Goal: Task Accomplishment & Management: Manage account settings

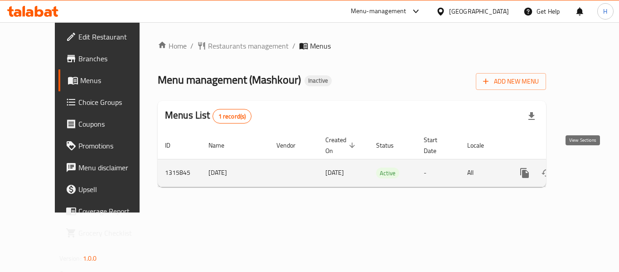
click at [580, 162] on link "enhanced table" at bounding box center [591, 173] width 22 height 22
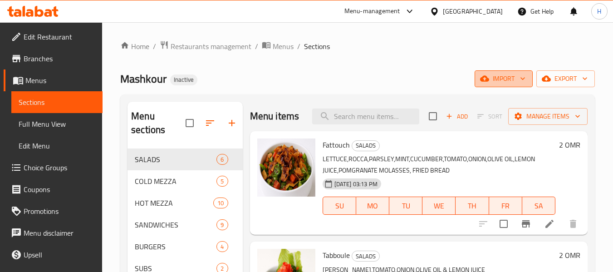
click at [505, 81] on span "import" at bounding box center [504, 78] width 44 height 11
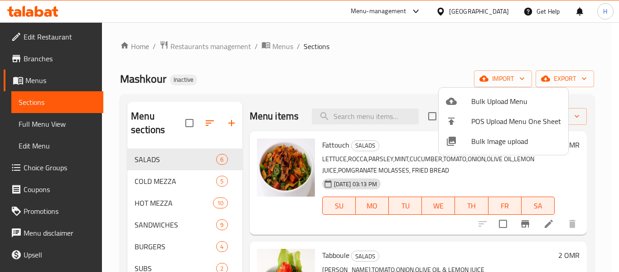
click at [482, 141] on span "Bulk Image upload" at bounding box center [517, 141] width 90 height 11
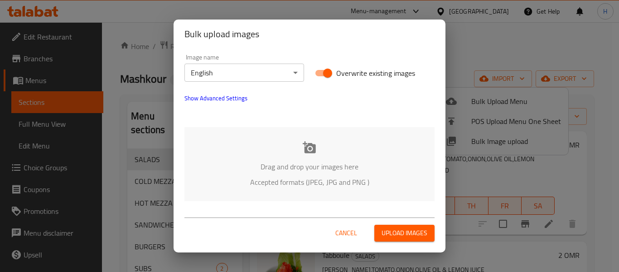
click at [274, 136] on div "Drag and drop your images here Accepted formats (JPEG, JPG and PNG )" at bounding box center [310, 164] width 250 height 74
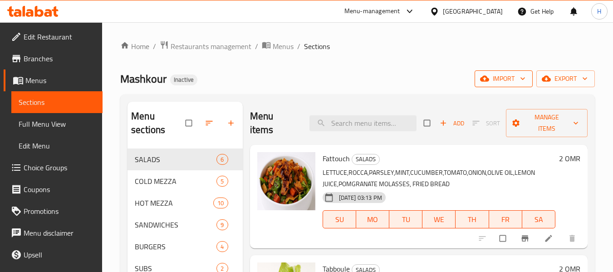
click at [489, 81] on span "import" at bounding box center [504, 78] width 44 height 11
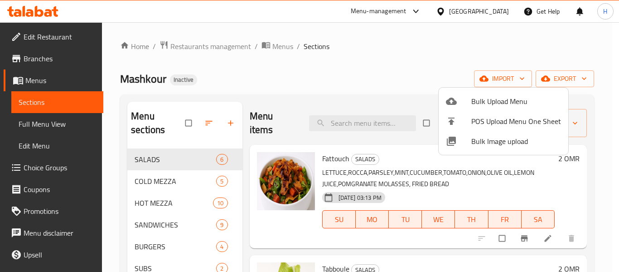
click at [482, 137] on span "Bulk Image upload" at bounding box center [517, 141] width 90 height 11
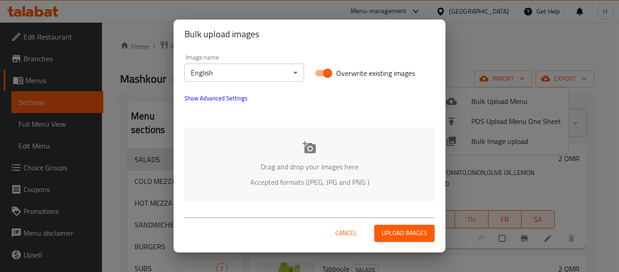
click at [310, 146] on icon at bounding box center [309, 147] width 13 height 12
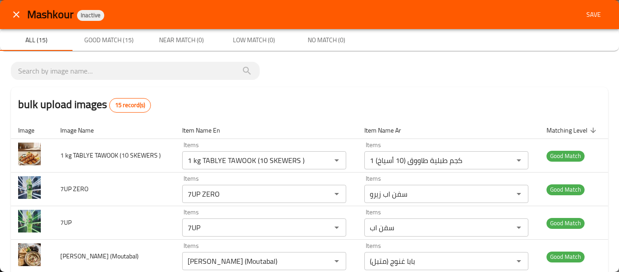
click at [583, 10] on span "Save" at bounding box center [594, 14] width 22 height 11
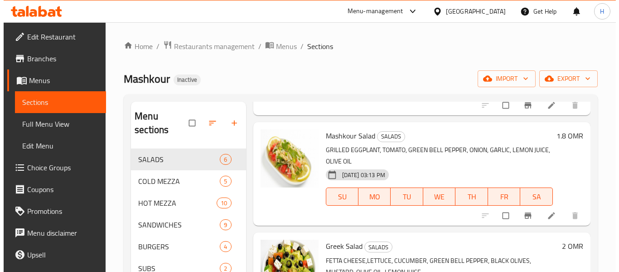
scroll to position [242, 0]
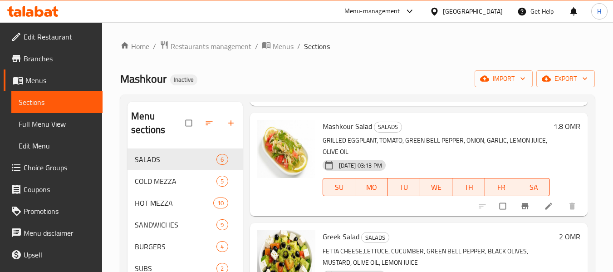
click at [37, 121] on span "Full Menu View" at bounding box center [57, 123] width 77 height 11
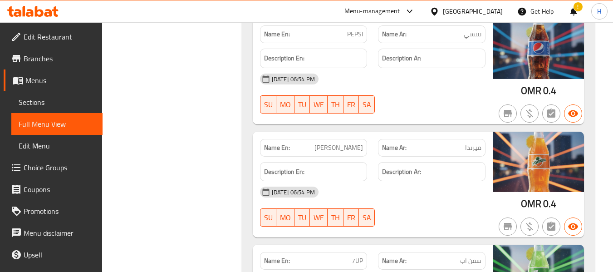
scroll to position [10164, 0]
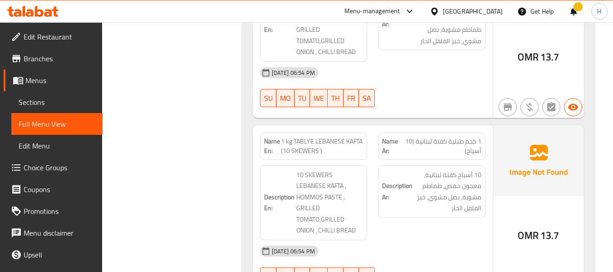
click at [40, 26] on link "Edit Restaurant" at bounding box center [53, 37] width 99 height 22
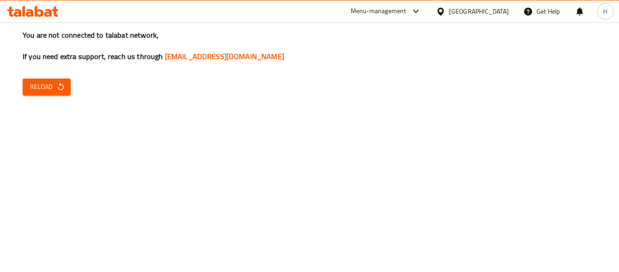
click at [54, 87] on span "Reload" at bounding box center [47, 86] width 34 height 11
click at [27, 96] on div "You are not connected to talabat network, If you need extra support, reach us t…" at bounding box center [309, 136] width 619 height 272
click at [36, 88] on span "Reload" at bounding box center [47, 86] width 34 height 11
click at [43, 65] on div "You are not connected to talabat network, If you need extra support, reach us t…" at bounding box center [309, 136] width 619 height 272
click at [51, 82] on span "Reload" at bounding box center [47, 86] width 34 height 11
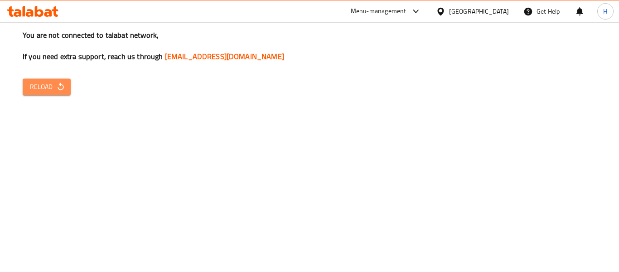
click at [61, 83] on icon "button" at bounding box center [60, 86] width 9 height 9
click at [53, 89] on span "Reload" at bounding box center [47, 86] width 34 height 11
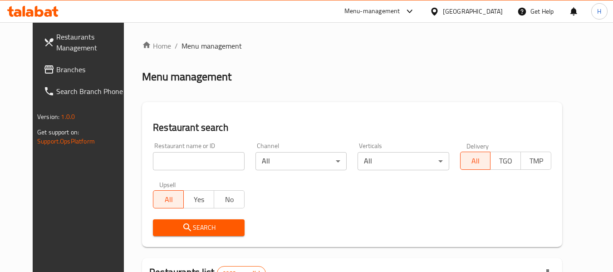
click at [56, 73] on span "Branches" at bounding box center [92, 69] width 72 height 11
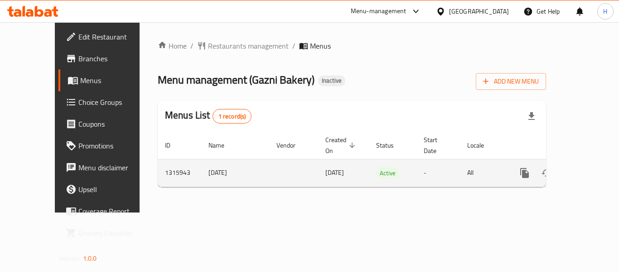
click at [589, 162] on link "enhanced table" at bounding box center [591, 173] width 22 height 22
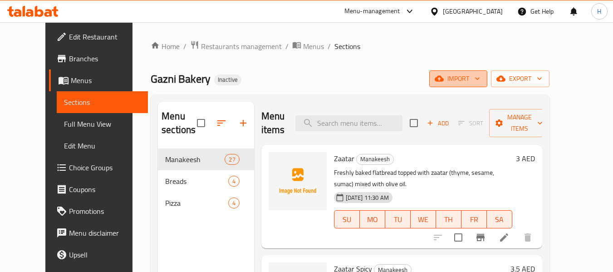
click at [480, 83] on span "import" at bounding box center [458, 78] width 44 height 11
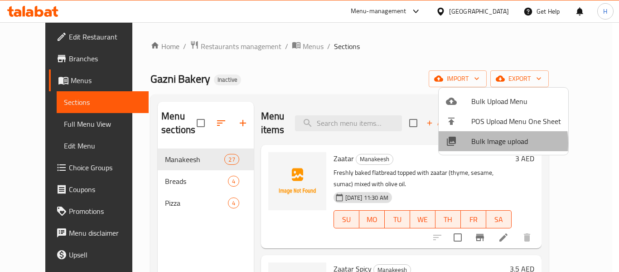
click at [482, 143] on span "Bulk Image upload" at bounding box center [517, 141] width 90 height 11
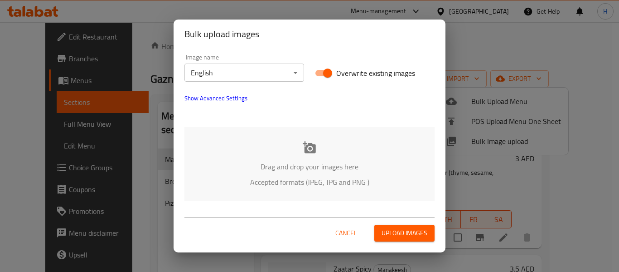
click at [257, 127] on div "Drag and drop your images here Accepted formats (JPEG, JPG and PNG )" at bounding box center [310, 164] width 250 height 74
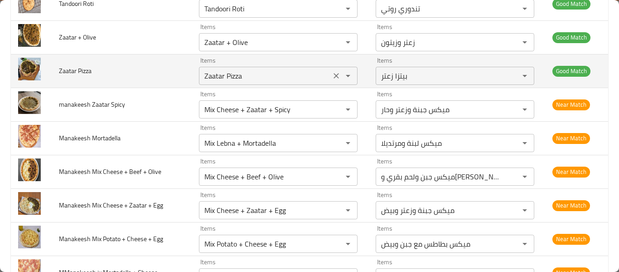
scroll to position [363, 0]
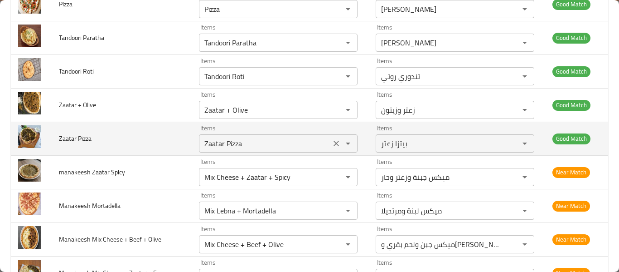
click at [216, 143] on Pizza "Zaatar Pizza" at bounding box center [265, 143] width 127 height 13
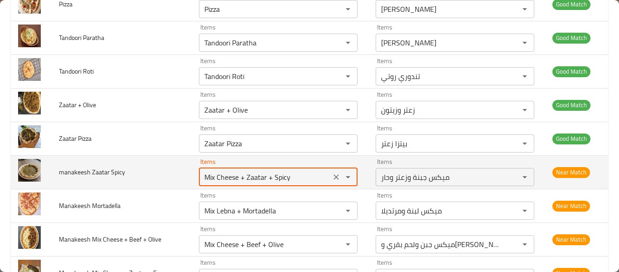
click at [235, 177] on Spicy "Mix Cheese + Zaatar + Spicy" at bounding box center [265, 176] width 127 height 13
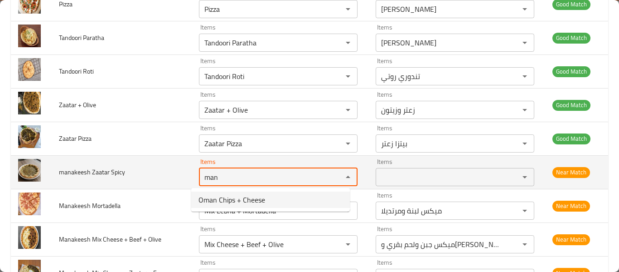
click at [297, 173] on Spicy "man" at bounding box center [265, 176] width 127 height 13
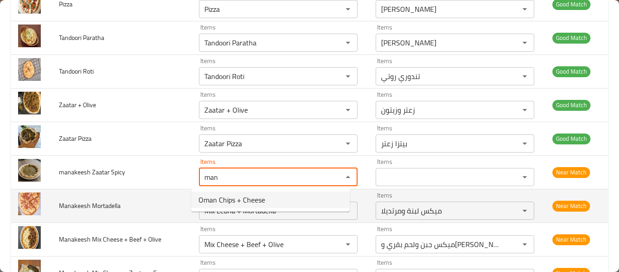
type Spicy "man"
click at [81, 216] on td "Manakeesh Mortadella" at bounding box center [122, 206] width 140 height 34
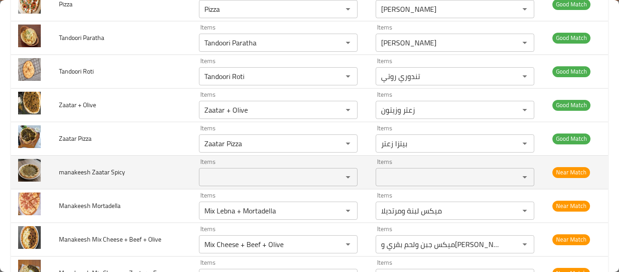
click at [236, 177] on Spicy "Items" at bounding box center [265, 176] width 127 height 13
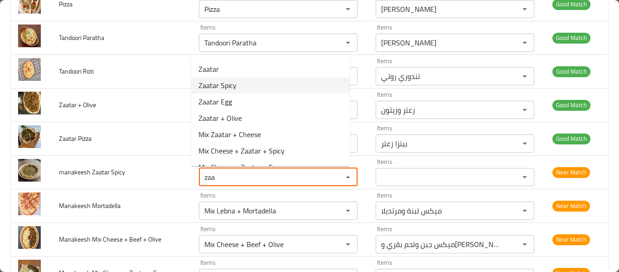
click at [245, 83] on Spicy-option-1 "Zaatar Spicy" at bounding box center [270, 85] width 159 height 16
type Spicy "Zaatar Spicy"
type Spicy-ar "زعتر حار"
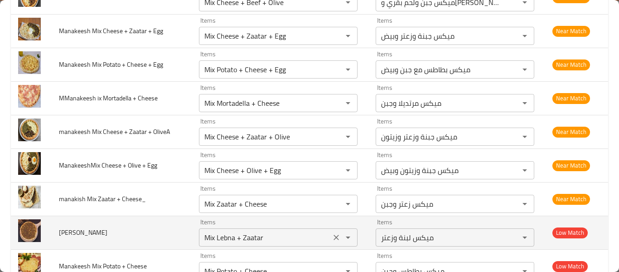
scroll to position [726, 0]
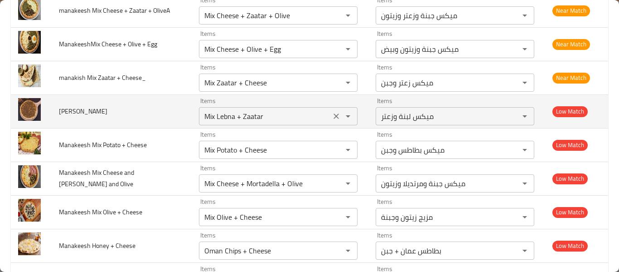
type Spicy "Zaatar Spicy"
drag, startPoint x: 234, startPoint y: 117, endPoint x: 167, endPoint y: 118, distance: 66.7
click at [167, 118] on tr "Manakeesh Zaatar Items Mix Lebna + Zaatar Items Items ميكس لبنة وزعتر Items Low…" at bounding box center [310, 111] width 598 height 34
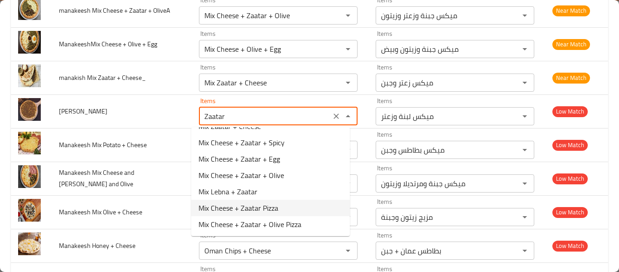
scroll to position [0, 0]
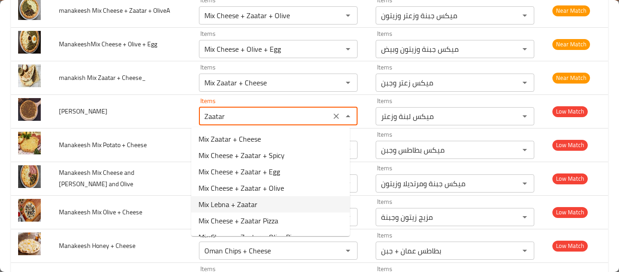
click at [261, 201] on Zaatar-option-4 "Mix Lebna + Zaatar" at bounding box center [270, 204] width 159 height 16
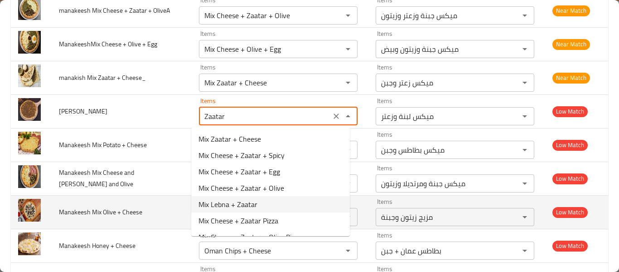
type Zaatar "Mix Lebna + Zaatar"
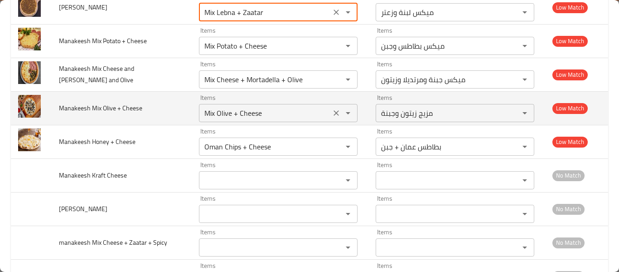
scroll to position [847, 0]
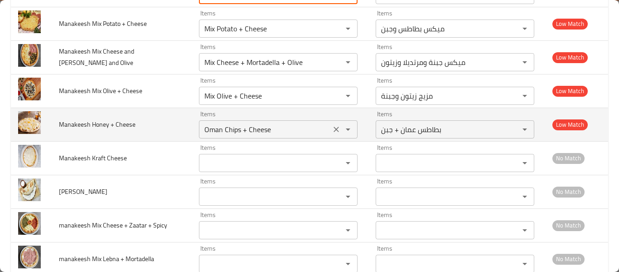
click at [219, 133] on Cheese "Oman Chips + Cheese" at bounding box center [265, 129] width 127 height 13
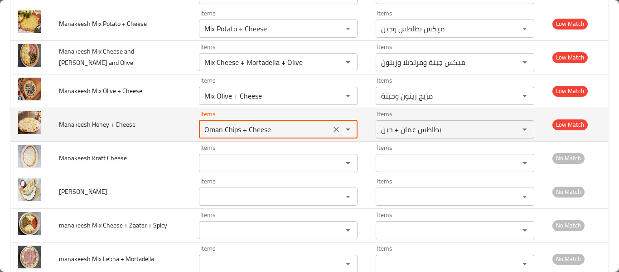
click at [219, 133] on Cheese "Oman Chips + Cheese" at bounding box center [265, 129] width 127 height 13
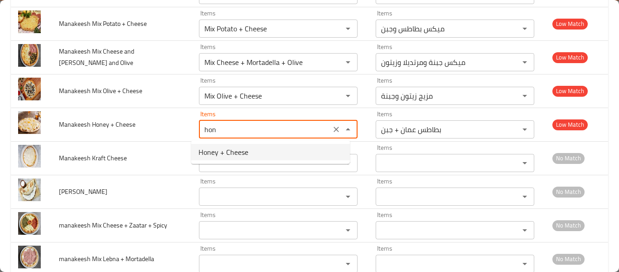
click at [223, 159] on Cheese-option-0 "Honey + Cheese" at bounding box center [270, 152] width 159 height 16
type Cheese "Honey + Cheese"
type Cheese-ar "عسل و جبن"
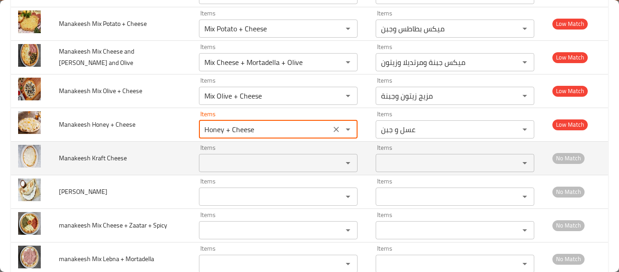
type Cheese "Honey + Cheese"
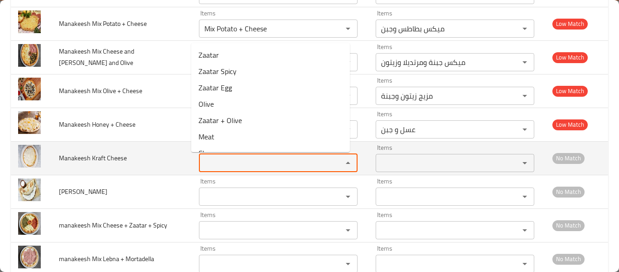
click at [231, 167] on Cheese "Items" at bounding box center [265, 162] width 127 height 13
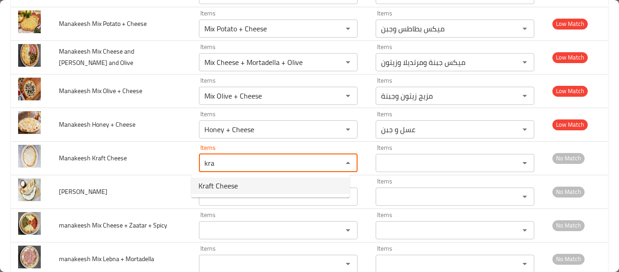
click at [215, 181] on span "Kraft Cheese" at bounding box center [218, 185] width 39 height 11
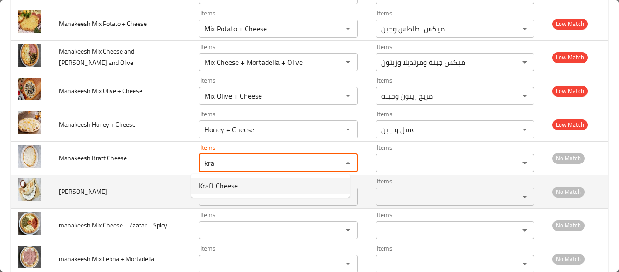
type Cheese "Kraft Cheese"
type Cheese-ar "جبنة كرافت"
type Cheese "Kraft Cheese"
click at [258, 191] on Lebna "Items" at bounding box center [265, 196] width 127 height 13
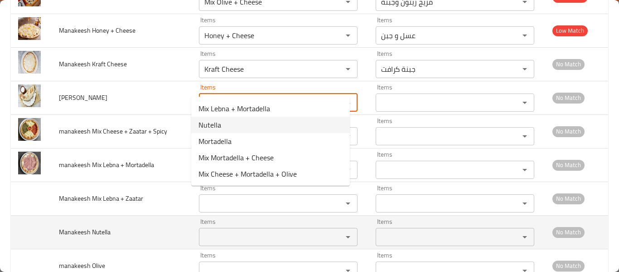
scroll to position [967, 0]
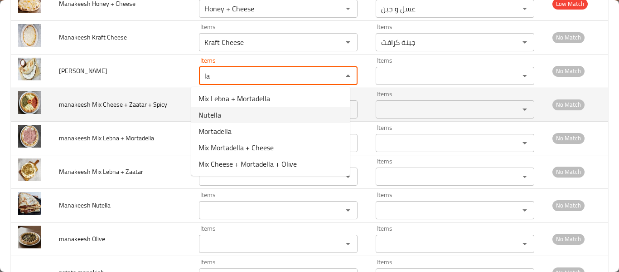
type Lebna "la"
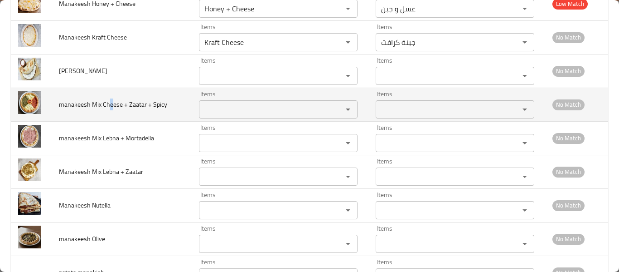
click at [108, 97] on td "manakeesh Mix Cheese + Zaatar + Spicy" at bounding box center [122, 105] width 140 height 34
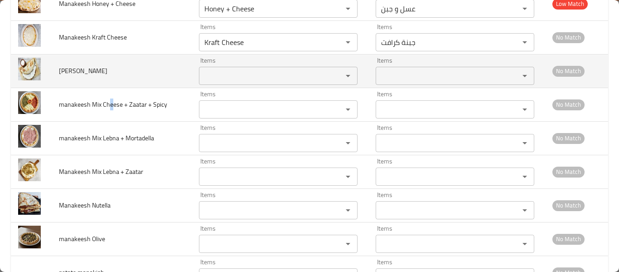
click at [221, 83] on div "Items" at bounding box center [278, 76] width 159 height 18
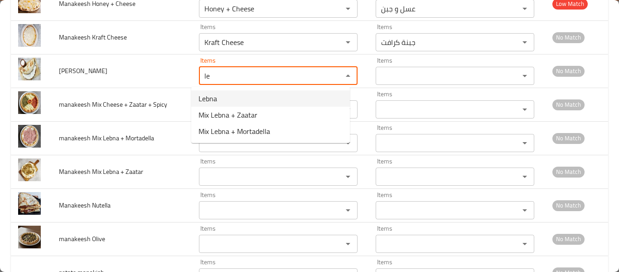
click at [227, 100] on Lebna-option-0 "Lebna" at bounding box center [270, 98] width 159 height 16
type Lebna "Lebna"
type Lebna-ar "لبنة"
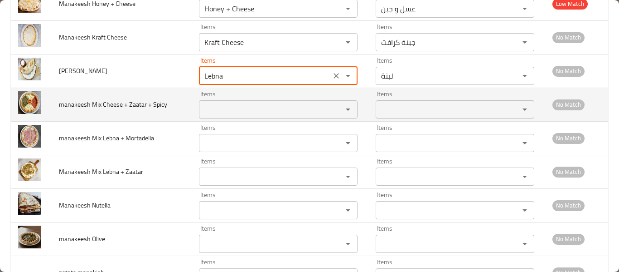
click at [226, 102] on div "Items" at bounding box center [278, 109] width 159 height 18
type Lebna "Lebna"
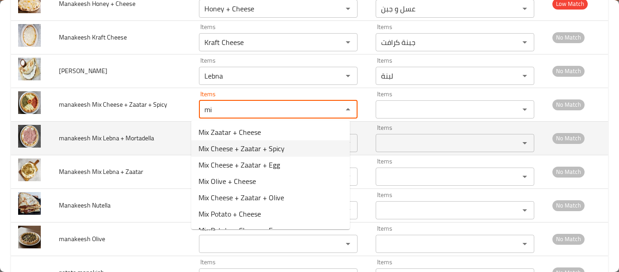
drag, startPoint x: 255, startPoint y: 152, endPoint x: 249, endPoint y: 154, distance: 6.2
click at [255, 151] on span "Mix Cheese + Zaatar + Spicy" at bounding box center [242, 148] width 86 height 11
type Spicy "Mix Cheese + Zaatar + Spicy"
type Spicy-ar "ميكس جبنة وزعتر وحار"
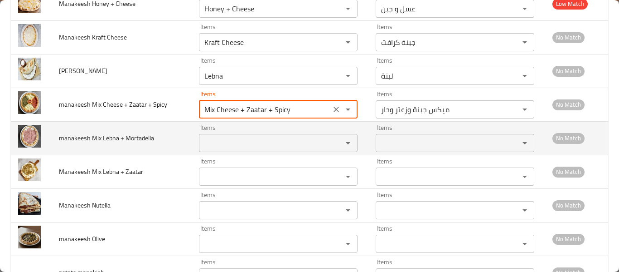
type Spicy "Mix Cheese + Zaatar + Spicy"
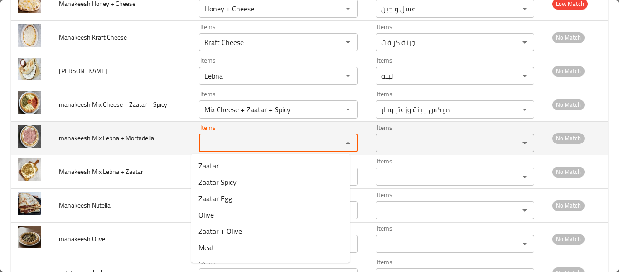
click at [233, 143] on Mortadella "Items" at bounding box center [265, 142] width 127 height 13
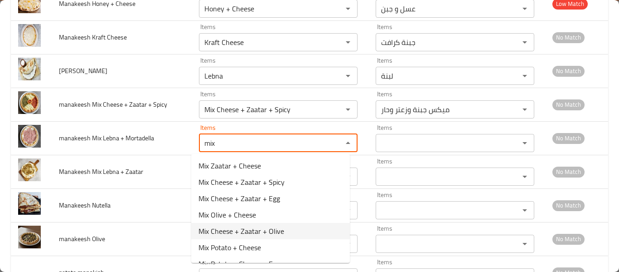
scroll to position [121, 0]
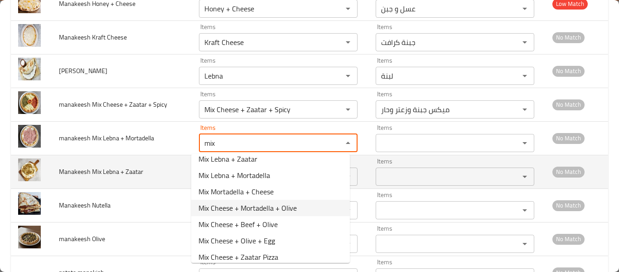
type Mortadella "mix"
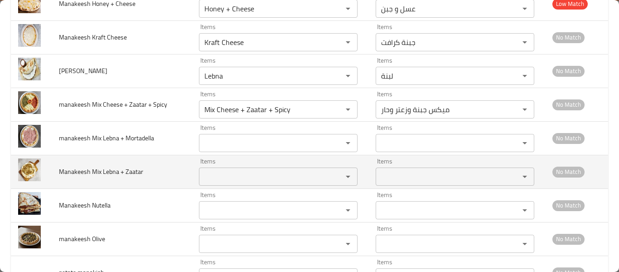
click at [86, 176] on span "Manakeesh Mix Lebna + Zaatar" at bounding box center [101, 172] width 84 height 12
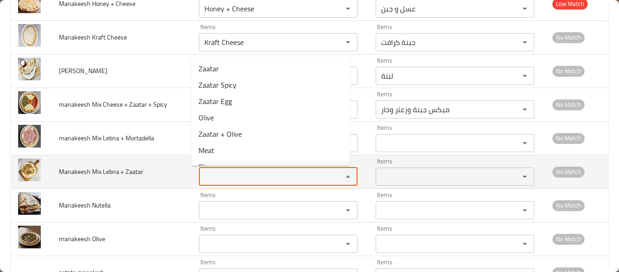
click at [248, 182] on Zaatar "Items" at bounding box center [265, 176] width 127 height 13
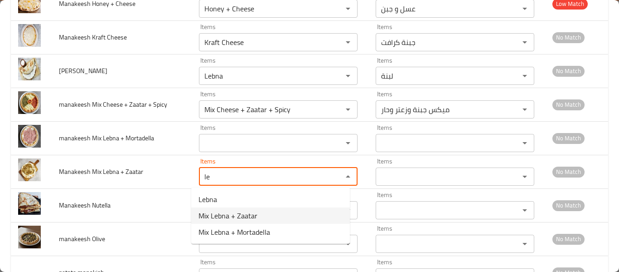
click at [278, 211] on Zaatar-option-1 "Mix Lebna + Zaatar" at bounding box center [270, 215] width 159 height 16
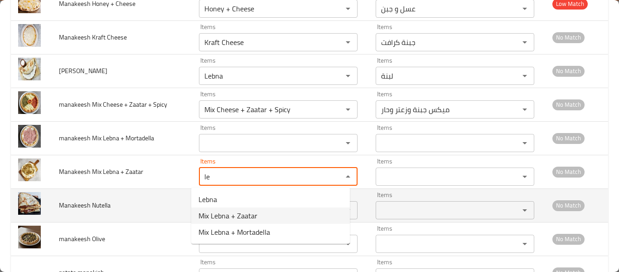
type Zaatar "Mix Lebna + Zaatar"
type Zaatar-ar "ميكس لبنة وزعتر"
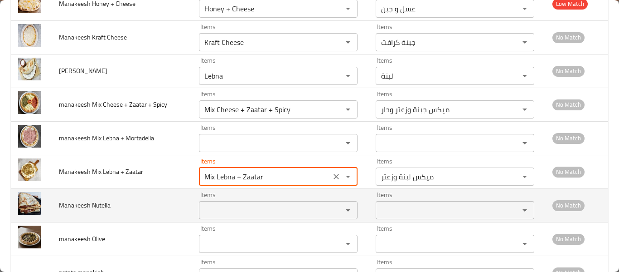
type Zaatar "Mix Lebna + Zaatar"
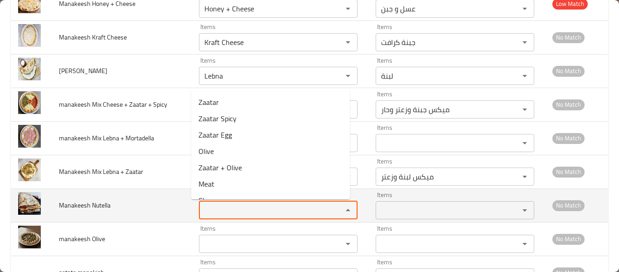
click at [250, 206] on Nutella "Items" at bounding box center [265, 210] width 127 height 13
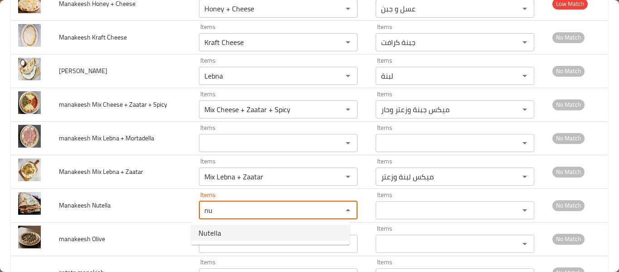
drag, startPoint x: 232, startPoint y: 231, endPoint x: 224, endPoint y: 233, distance: 8.7
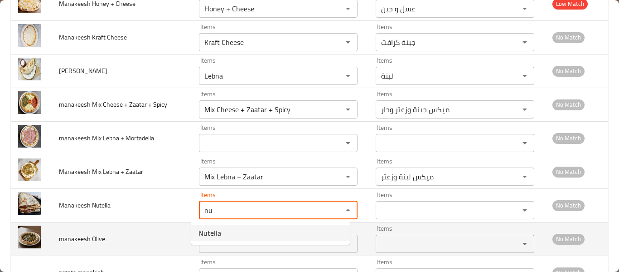
click at [232, 231] on Nutella-option-0 "Nutella" at bounding box center [270, 232] width 159 height 16
type Nutella "Nutella"
type Nutella-ar "نوتيلا"
type Nutella "Nutella"
click at [224, 236] on div "Items" at bounding box center [278, 243] width 159 height 18
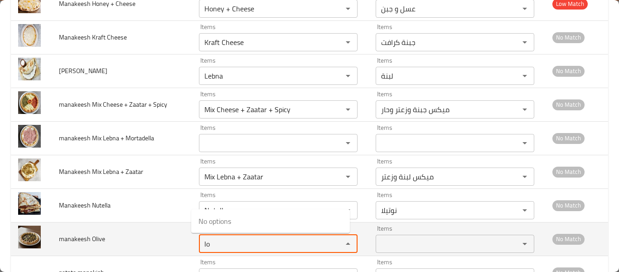
type Olive "l"
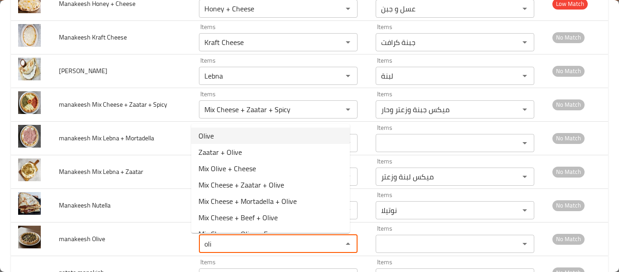
click at [228, 135] on Olive-option-0 "Olive" at bounding box center [270, 135] width 159 height 16
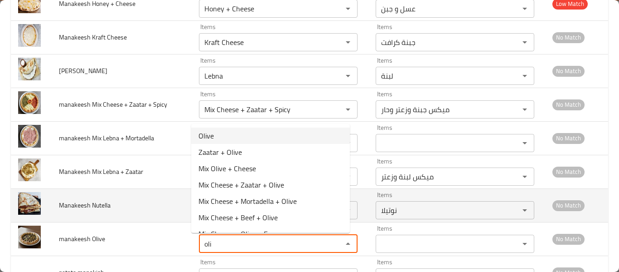
type Olive "Olive"
type Olive-ar "زيتون"
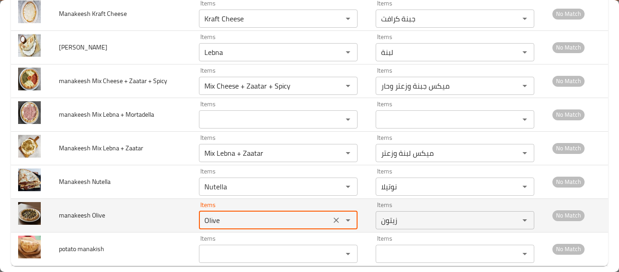
scroll to position [1003, 0]
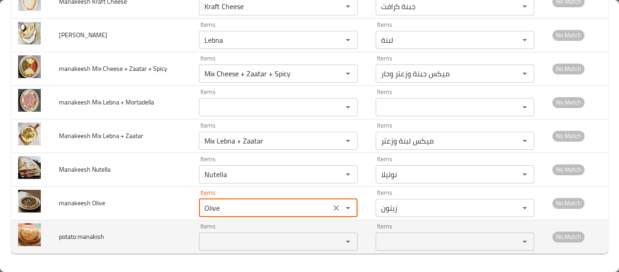
click at [230, 248] on div "Items" at bounding box center [278, 241] width 159 height 18
type Olive "Olive"
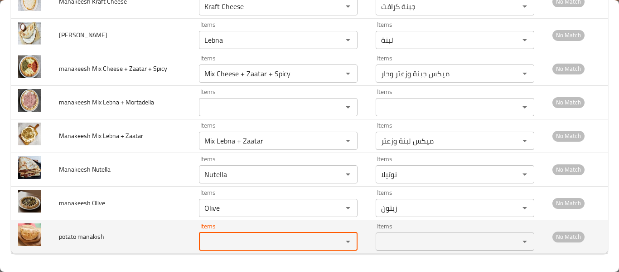
click at [227, 239] on manakish "Items" at bounding box center [265, 241] width 127 height 13
type manakish "o"
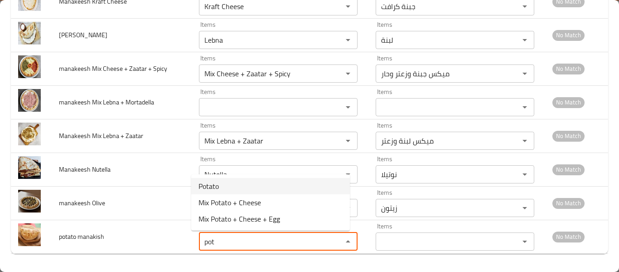
click at [229, 182] on manakish-option-0 "Potato" at bounding box center [270, 186] width 159 height 16
type manakish "Potato"
type manakish-ar "بطاطس"
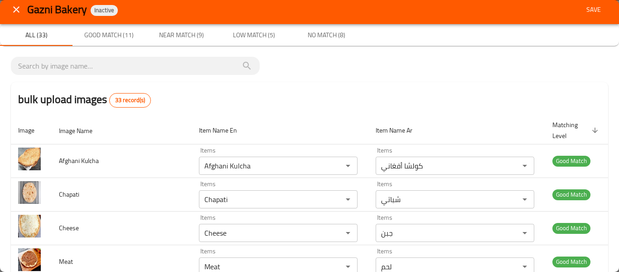
scroll to position [0, 0]
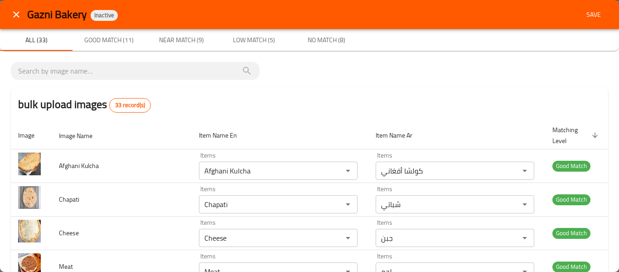
type manakish "Potato"
click at [592, 17] on span "Save" at bounding box center [594, 14] width 22 height 11
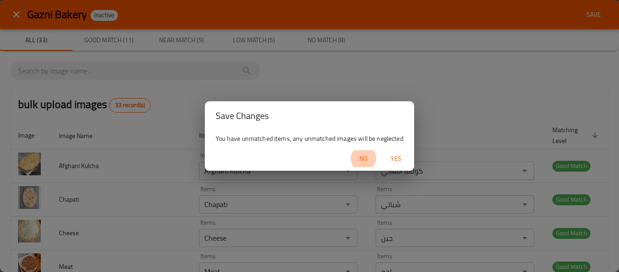
click at [395, 166] on button "Yes" at bounding box center [396, 158] width 29 height 17
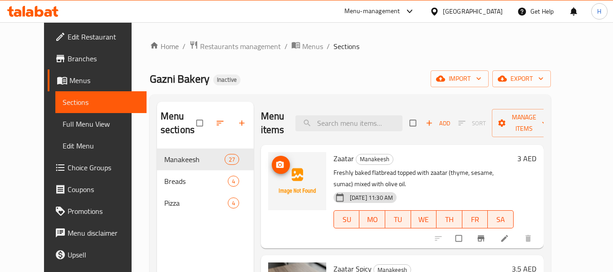
click at [268, 170] on img at bounding box center [297, 181] width 58 height 58
click at [275, 166] on icon "upload picture" at bounding box center [279, 164] width 9 height 9
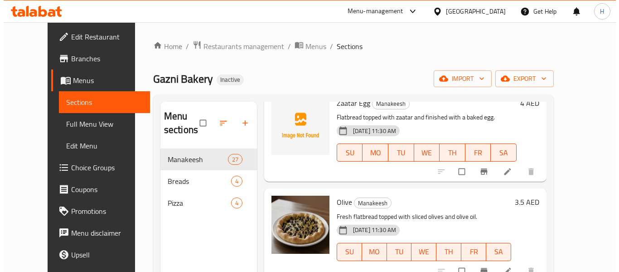
scroll to position [242, 0]
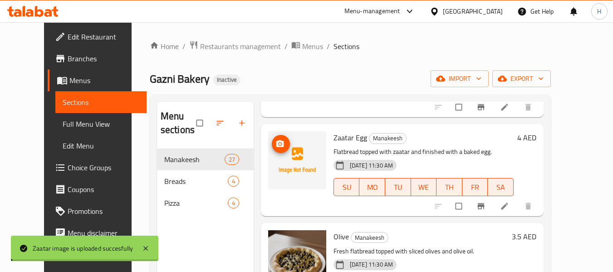
click at [272, 138] on button "upload picture" at bounding box center [281, 144] width 18 height 18
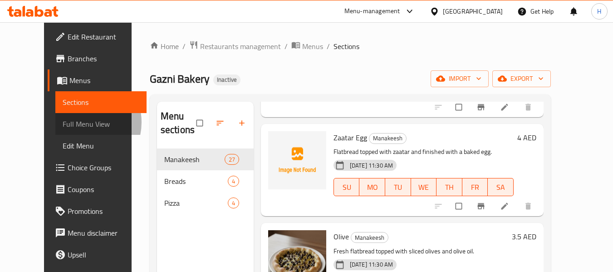
click at [63, 122] on span "Full Menu View" at bounding box center [101, 123] width 77 height 11
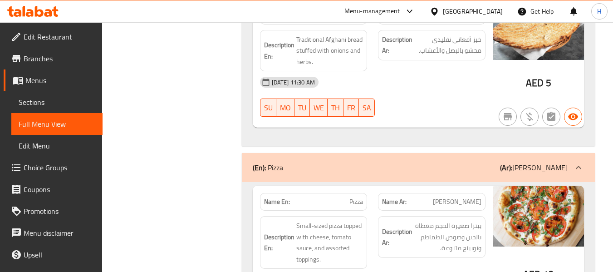
scroll to position [4049, 0]
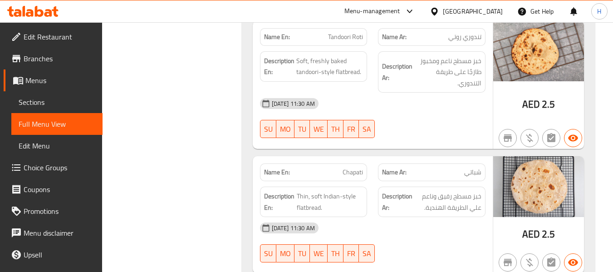
click at [40, 35] on span "Edit Restaurant" at bounding box center [60, 36] width 72 height 11
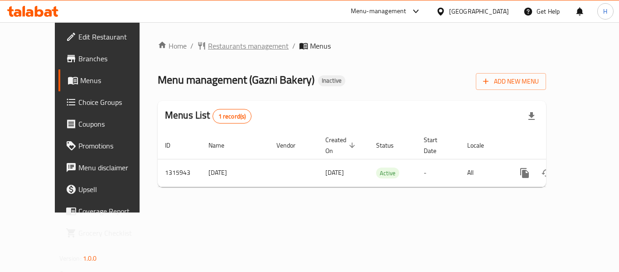
click at [219, 47] on span "Restaurants management" at bounding box center [248, 45] width 81 height 11
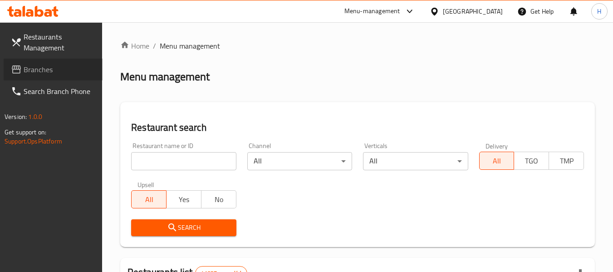
click at [60, 77] on link "Branches" at bounding box center [53, 69] width 99 height 22
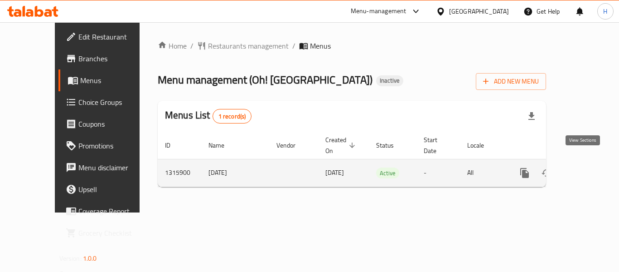
click at [585, 167] on icon "enhanced table" at bounding box center [590, 172] width 11 height 11
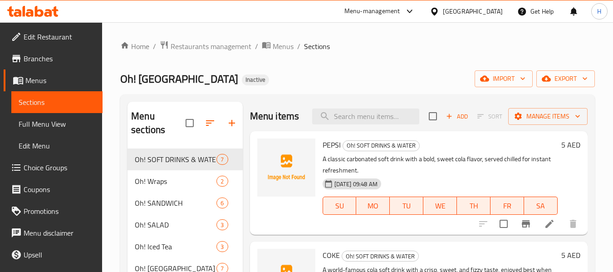
click at [509, 82] on span "import" at bounding box center [504, 78] width 44 height 11
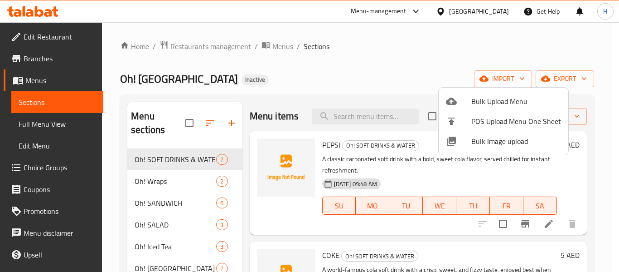
click at [482, 138] on span "Bulk Image upload" at bounding box center [517, 141] width 90 height 11
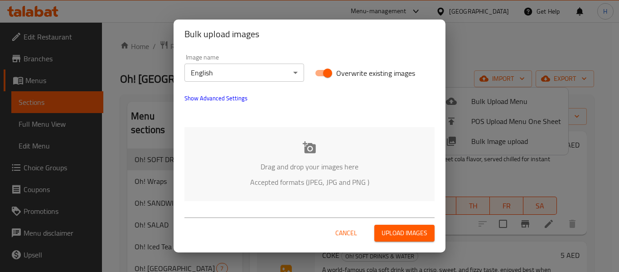
click at [342, 180] on p "Accepted formats (JPEG, JPG and PNG )" at bounding box center [309, 181] width 223 height 11
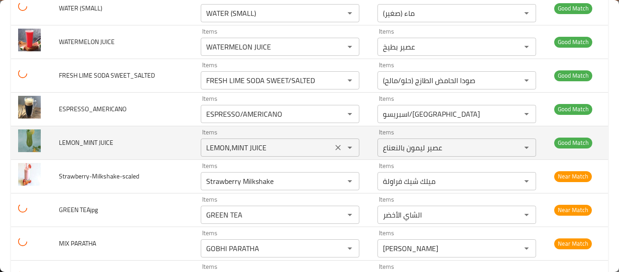
scroll to position [2895, 0]
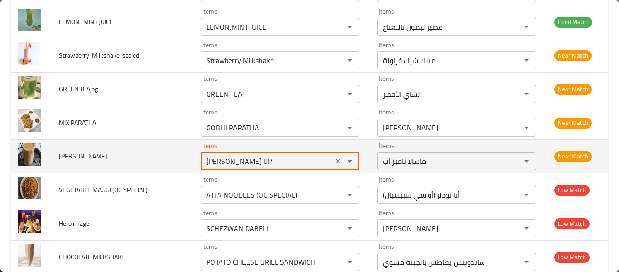
drag, startPoint x: 234, startPoint y: 160, endPoint x: 300, endPoint y: 166, distance: 66.6
click at [300, 170] on td "Items MASALA THUMPS UP Items" at bounding box center [282, 156] width 177 height 34
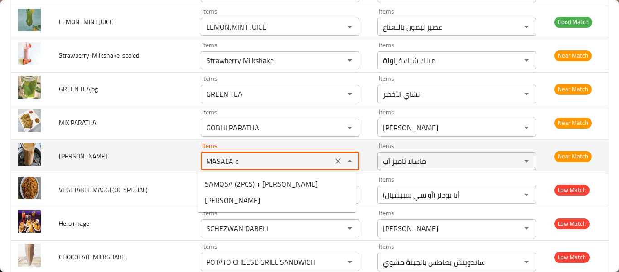
type CHAI "MASALA ch"
click at [345, 163] on icon "Close" at bounding box center [350, 161] width 11 height 11
click at [337, 159] on icon "Clear" at bounding box center [338, 160] width 5 height 5
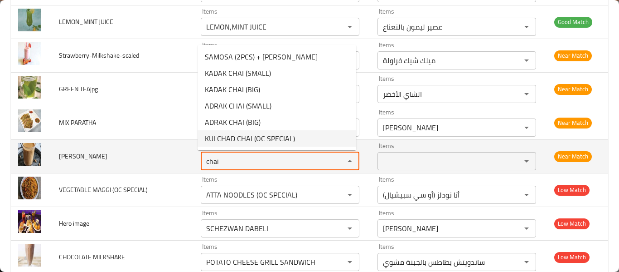
type CHAI "chai"
click at [173, 168] on td "MASALA CHAI" at bounding box center [123, 156] width 142 height 34
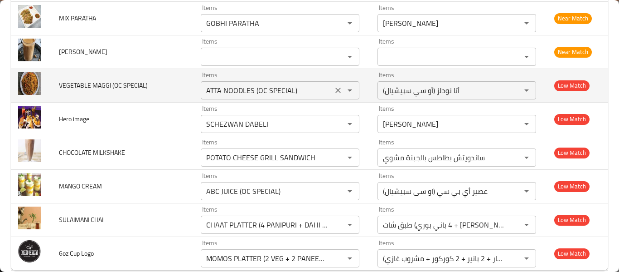
scroll to position [3016, 0]
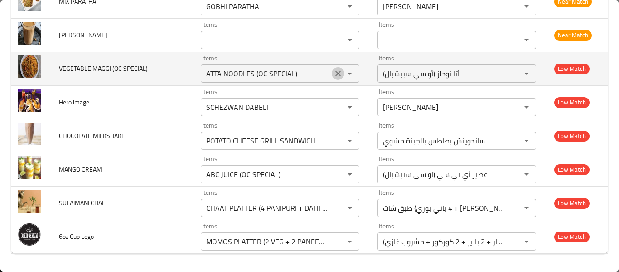
click at [334, 72] on icon "Clear" at bounding box center [338, 73] width 9 height 9
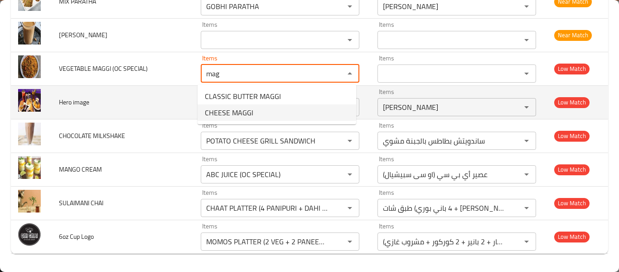
type SPECIAL\) "mag"
click at [114, 104] on td "Hero image" at bounding box center [123, 102] width 142 height 34
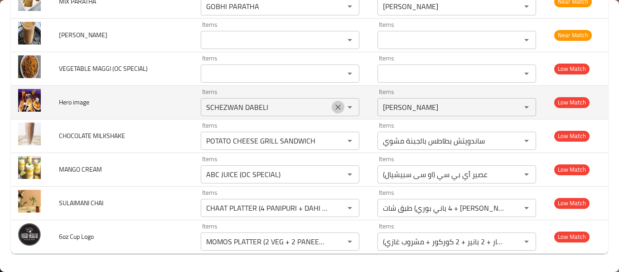
click at [338, 108] on icon "Clear" at bounding box center [338, 106] width 9 height 9
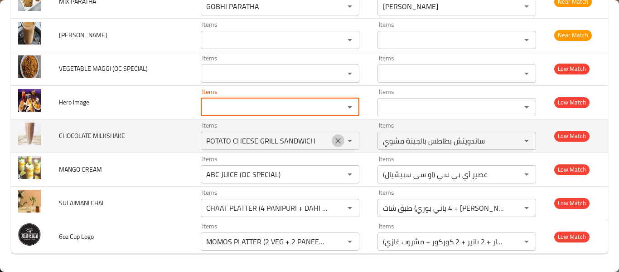
click at [336, 140] on icon "Clear" at bounding box center [338, 140] width 9 height 9
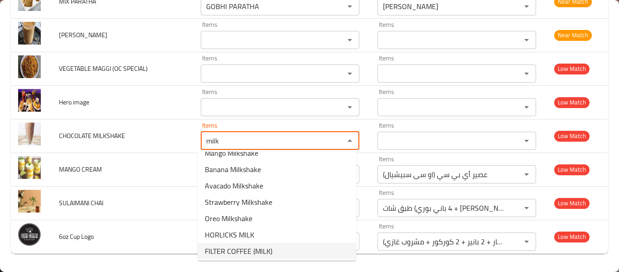
scroll to position [13, 0]
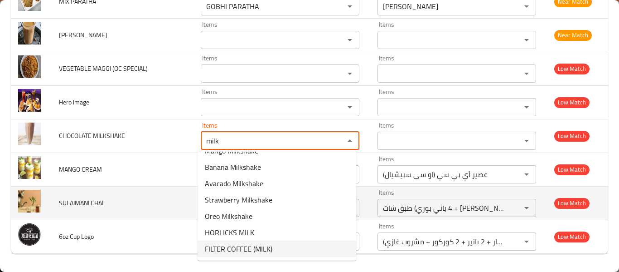
type MILKSHAKE "milk"
click at [121, 201] on td "SULAIMANI CHAI" at bounding box center [123, 203] width 142 height 34
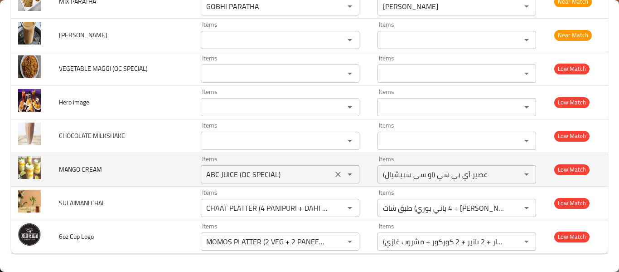
click at [332, 175] on button "Clear" at bounding box center [338, 174] width 13 height 13
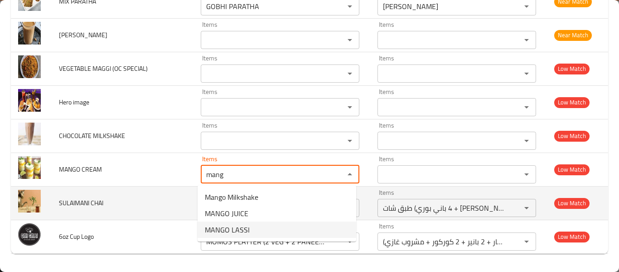
type CREAM "mang"
click at [148, 218] on td "SULAIMANI CHAI" at bounding box center [123, 203] width 142 height 34
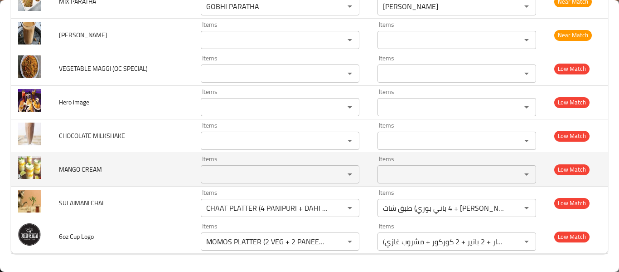
click at [298, 178] on CREAM "Items" at bounding box center [267, 174] width 127 height 13
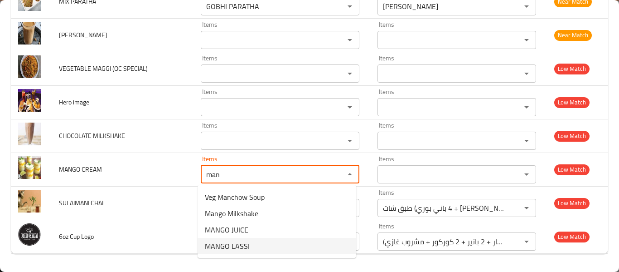
click at [256, 249] on CREAM-option-3 "MANGO LASSI" at bounding box center [277, 246] width 159 height 16
type CREAM "MANGO LASSI"
type CREAM-ar "لاسي مانجو"
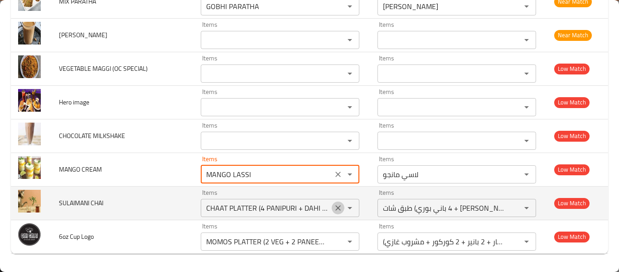
click at [338, 209] on icon "Clear" at bounding box center [338, 207] width 9 height 9
type CREAM "MANGO LASSI"
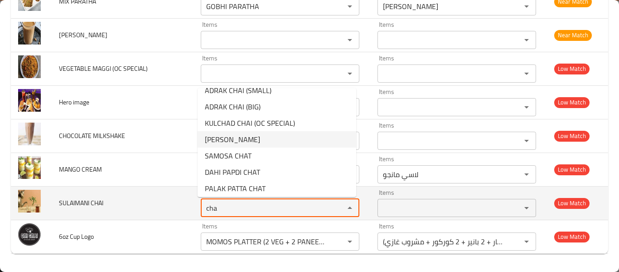
scroll to position [122, 0]
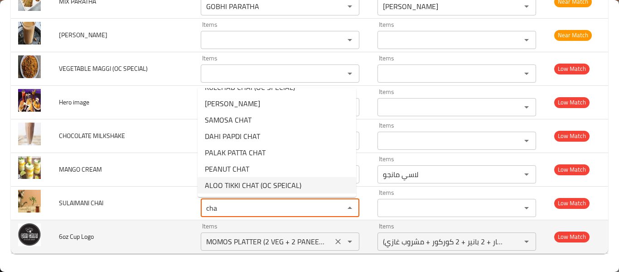
type CHAI "cha"
click at [227, 246] on Logo "MOMOS PLATTER (2 VEG + 2 PANEER + 2 KURKURE + SOFT DRINK)" at bounding box center [267, 241] width 127 height 13
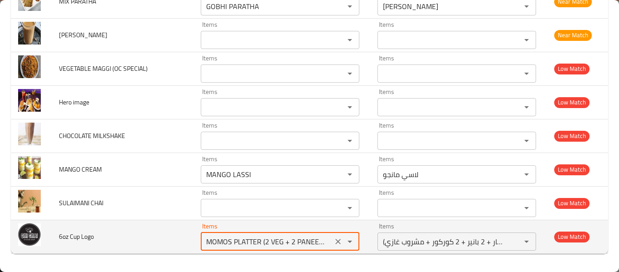
click at [340, 241] on button "Clear" at bounding box center [338, 241] width 13 height 13
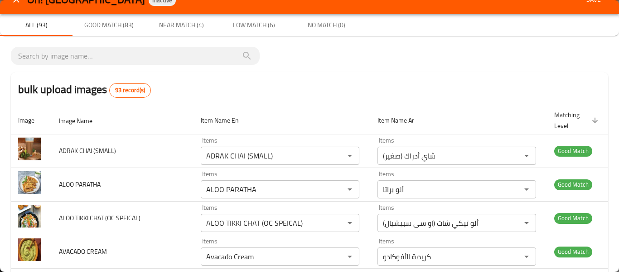
scroll to position [0, 0]
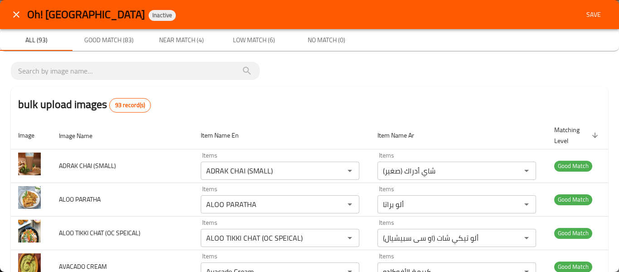
click at [585, 16] on span "Save" at bounding box center [594, 14] width 22 height 11
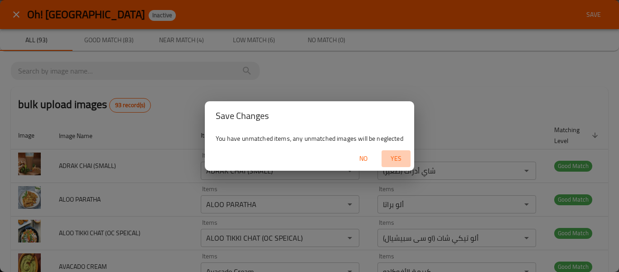
click at [395, 157] on span "Yes" at bounding box center [396, 158] width 22 height 11
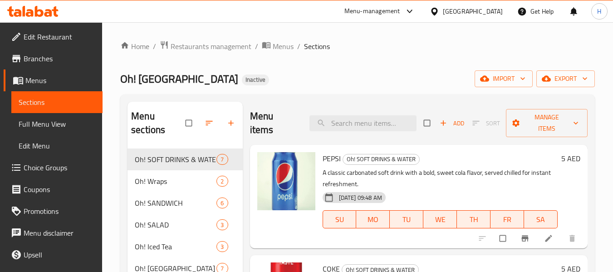
drag, startPoint x: 45, startPoint y: 124, endPoint x: 367, endPoint y: 35, distance: 333.4
click at [45, 124] on span "Full Menu View" at bounding box center [57, 123] width 77 height 11
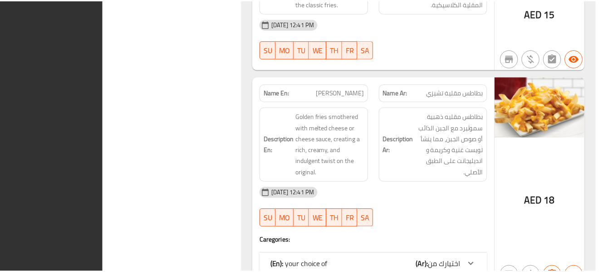
scroll to position [19103, 0]
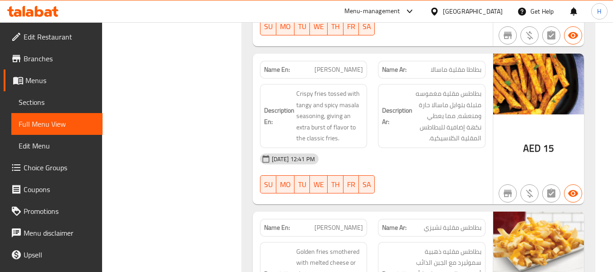
click at [480, 13] on div "[GEOGRAPHIC_DATA]" at bounding box center [473, 11] width 60 height 10
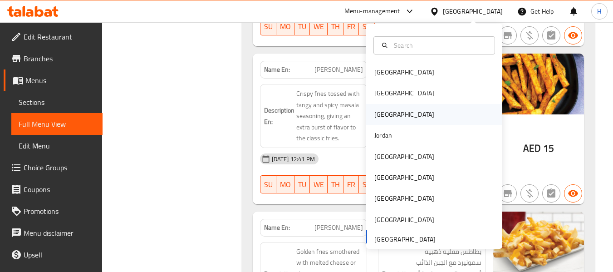
click at [387, 117] on div "[GEOGRAPHIC_DATA]" at bounding box center [434, 114] width 136 height 21
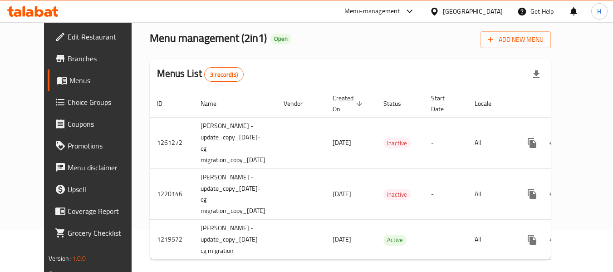
scroll to position [62, 0]
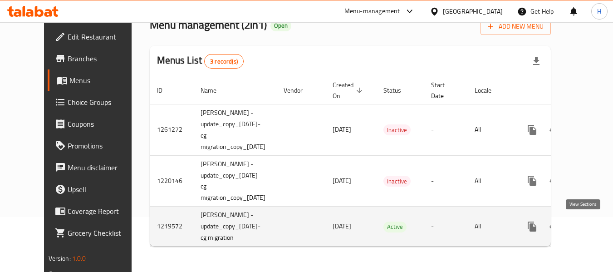
click at [592, 221] on icon "enhanced table" at bounding box center [597, 226] width 11 height 11
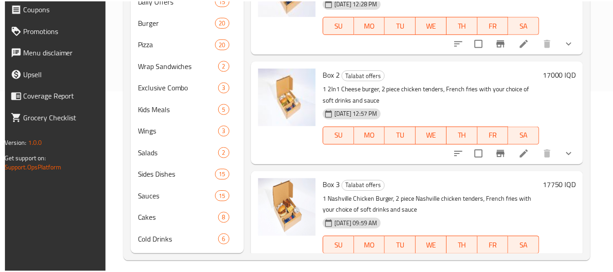
scroll to position [189, 0]
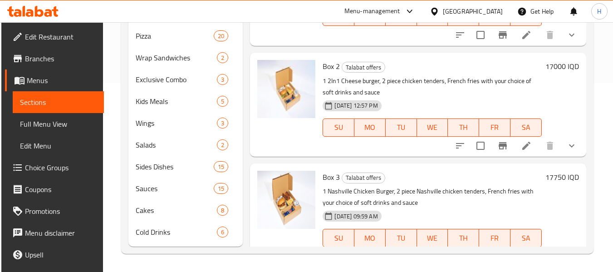
click at [443, 6] on div at bounding box center [435, 11] width 13 height 10
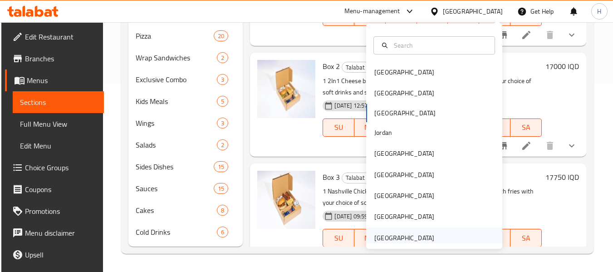
click at [419, 239] on div "[GEOGRAPHIC_DATA]" at bounding box center [404, 238] width 60 height 10
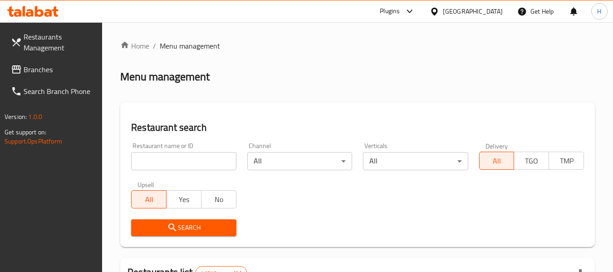
click at [37, 72] on span "Branches" at bounding box center [60, 69] width 72 height 11
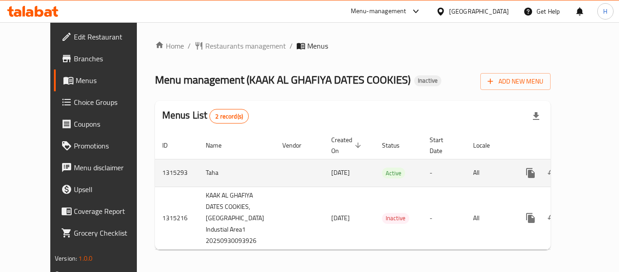
click at [592, 162] on link "enhanced table" at bounding box center [596, 173] width 22 height 22
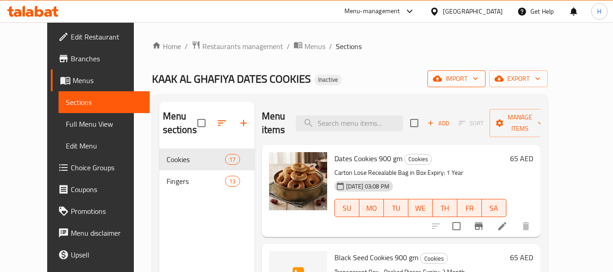
click at [480, 83] on icon "button" at bounding box center [475, 78] width 9 height 9
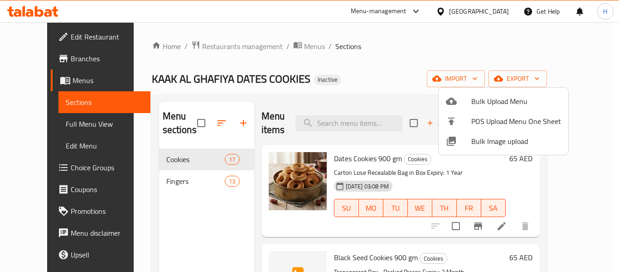
click at [499, 142] on span "Bulk Image upload" at bounding box center [517, 141] width 90 height 11
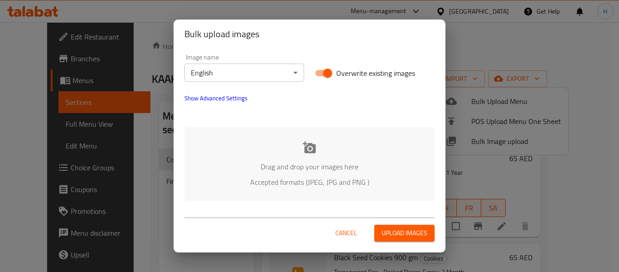
click at [230, 163] on p "Drag and drop your images here" at bounding box center [309, 166] width 223 height 11
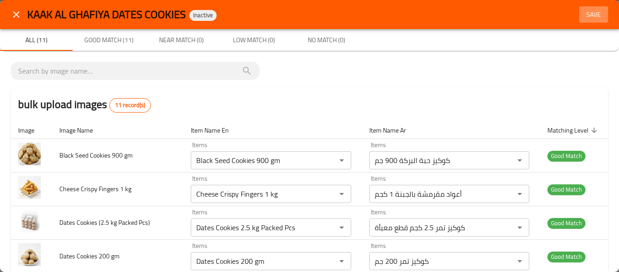
click at [583, 17] on span "Save" at bounding box center [594, 14] width 22 height 11
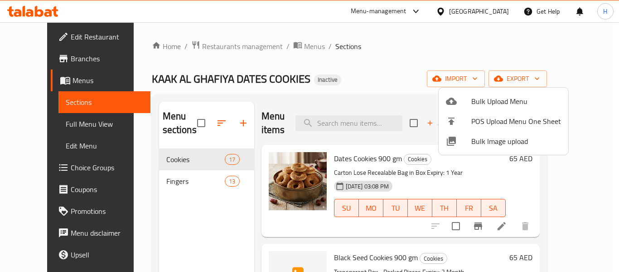
click at [50, 129] on div at bounding box center [309, 136] width 619 height 272
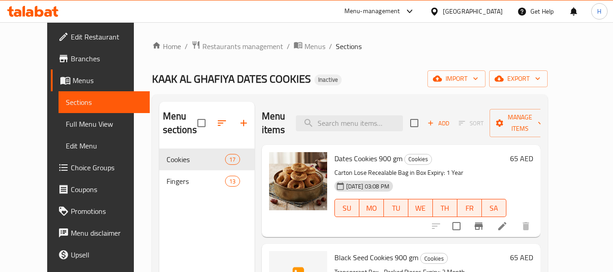
click at [66, 126] on span "Full Menu View" at bounding box center [104, 123] width 77 height 11
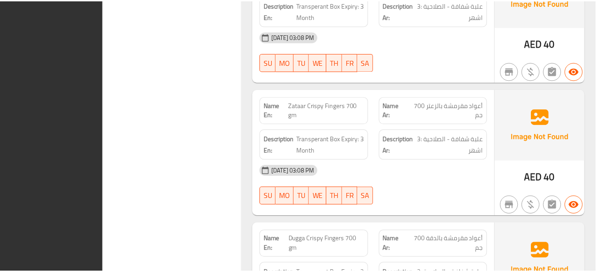
scroll to position [3904, 0]
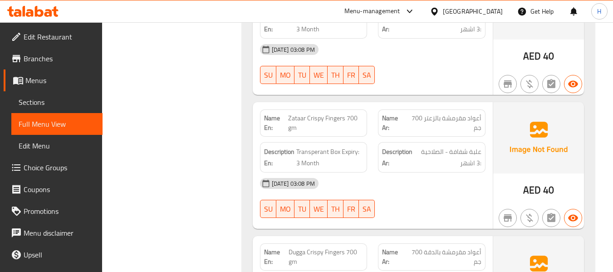
click at [463, 9] on div "United Arab Emirates" at bounding box center [473, 11] width 60 height 10
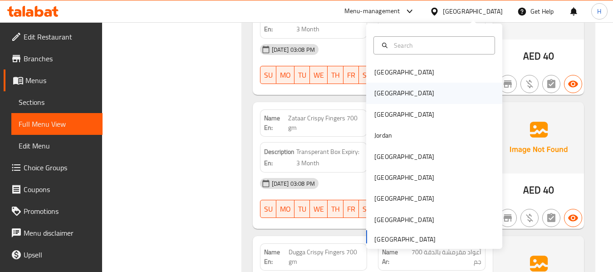
click at [394, 95] on div "[GEOGRAPHIC_DATA]" at bounding box center [434, 93] width 136 height 21
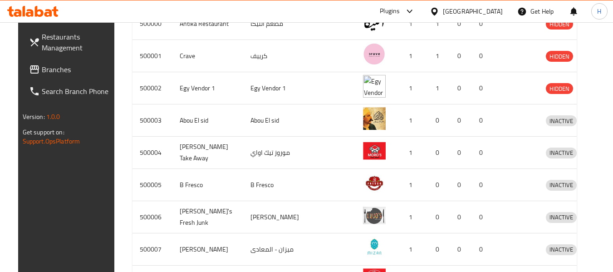
scroll to position [294, 0]
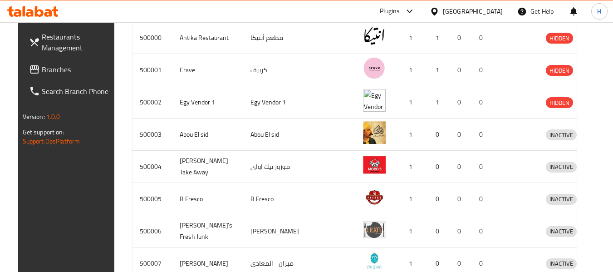
click at [42, 64] on span "Branches" at bounding box center [78, 69] width 72 height 11
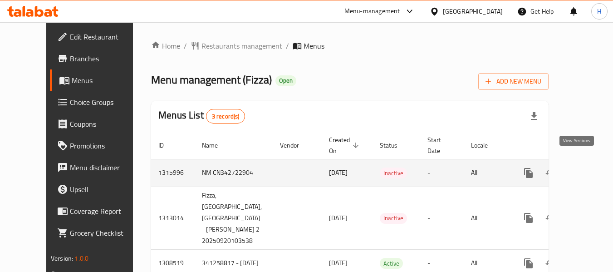
click at [588, 167] on icon "enhanced table" at bounding box center [593, 172] width 11 height 11
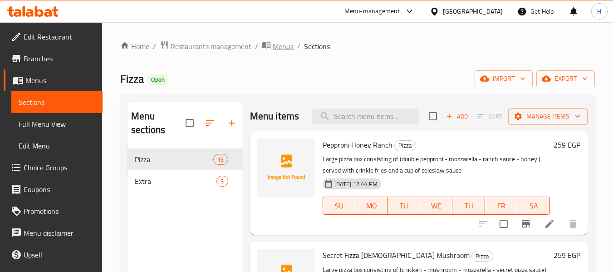
click at [279, 46] on span "Menus" at bounding box center [283, 46] width 21 height 11
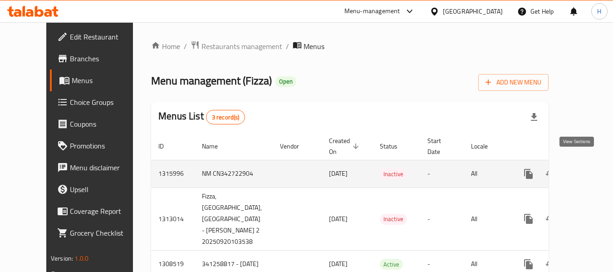
click at [588, 168] on icon "enhanced table" at bounding box center [593, 173] width 11 height 11
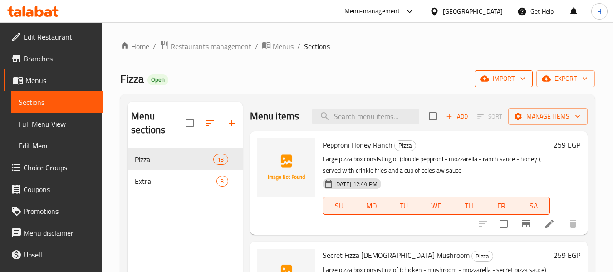
click at [502, 81] on span "import" at bounding box center [504, 78] width 44 height 11
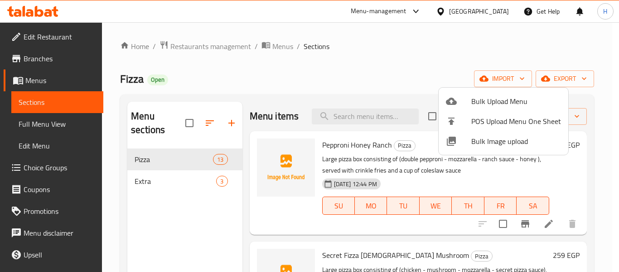
click at [482, 146] on span "Bulk Image upload" at bounding box center [517, 141] width 90 height 11
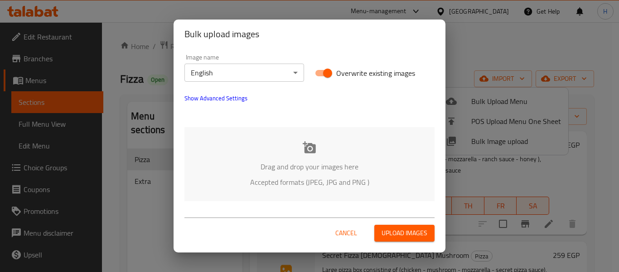
click at [217, 163] on p "Drag and drop your images here" at bounding box center [309, 166] width 223 height 11
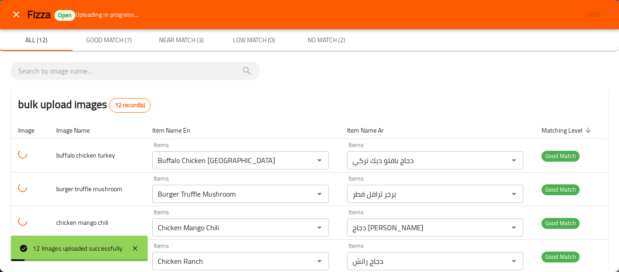
scroll to position [288, 0]
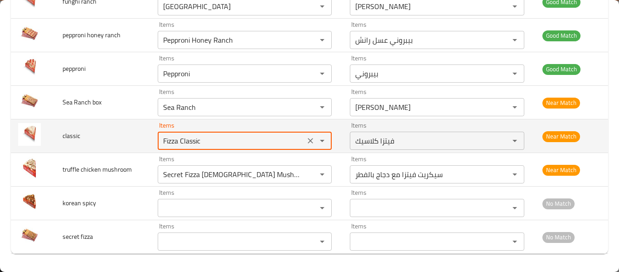
click at [207, 134] on input "Fizza Classic" at bounding box center [232, 140] width 142 height 13
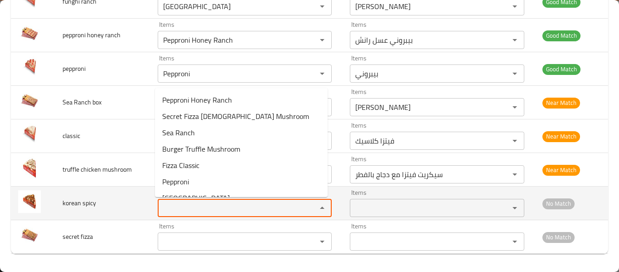
click at [200, 205] on spicy "Items" at bounding box center [232, 207] width 142 height 13
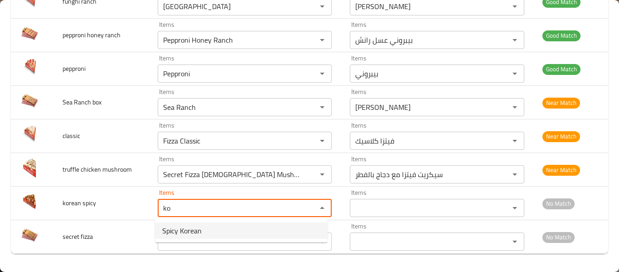
click at [179, 226] on span "Spicy Korean" at bounding box center [181, 230] width 39 height 11
type spicy "Spicy Korean"
type spicy-ar "كوري حار"
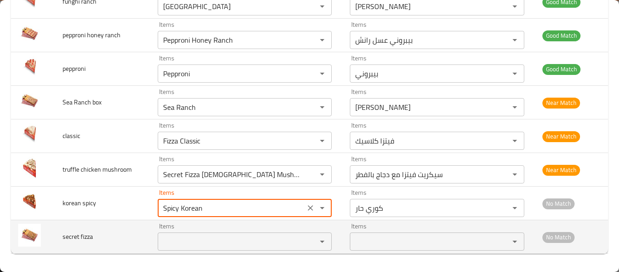
type spicy "Spicy Korean"
click at [180, 245] on fizza "Items" at bounding box center [232, 241] width 142 height 13
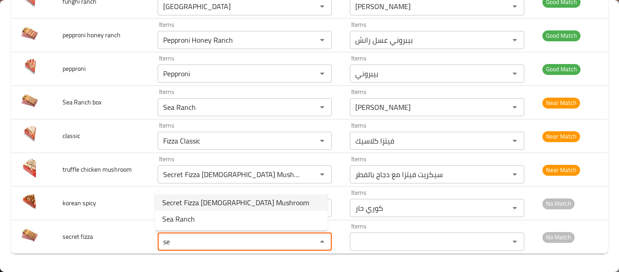
click at [203, 208] on span "Secret Fizza [DEMOGRAPHIC_DATA] Mushroom" at bounding box center [235, 202] width 147 height 11
type fizza "Secret Fizza [DEMOGRAPHIC_DATA] Mushroom"
type fizza-ar "سيكريت فيتزا مع دجاج بالفطر"
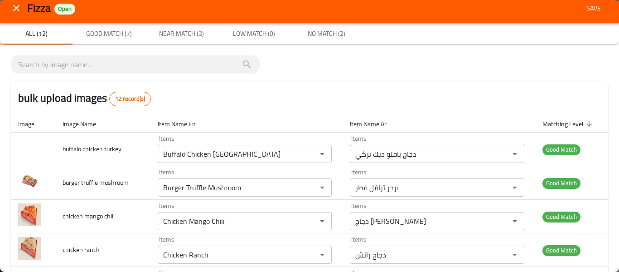
scroll to position [0, 0]
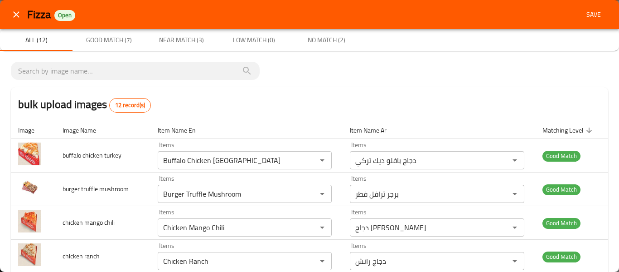
type fizza "Secret Fizza [DEMOGRAPHIC_DATA] Mushroom"
click at [599, 17] on button "Save" at bounding box center [594, 14] width 29 height 17
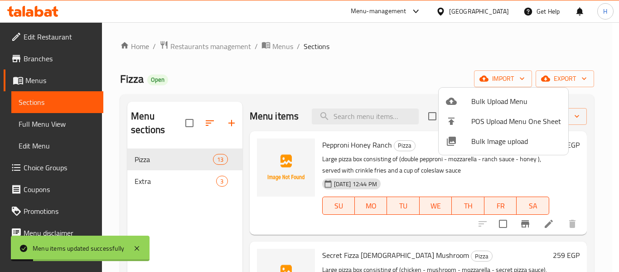
click at [64, 123] on div at bounding box center [309, 136] width 619 height 272
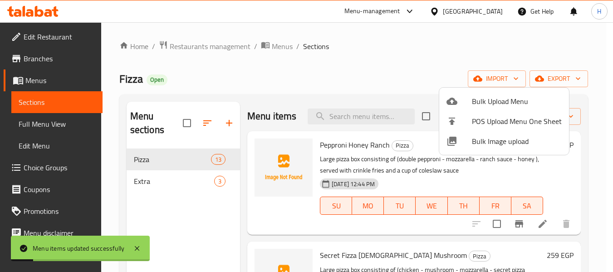
click at [64, 123] on span "Full Menu View" at bounding box center [57, 123] width 77 height 11
click at [63, 123] on span "Full Menu View" at bounding box center [57, 123] width 77 height 11
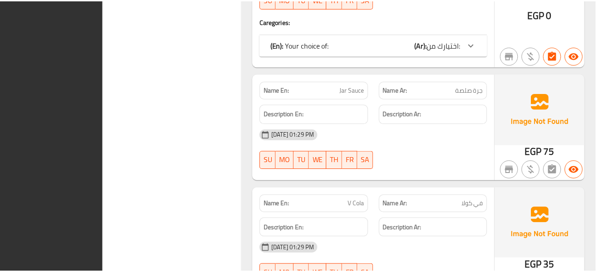
scroll to position [2971, 0]
